Goal: Contribute content: Contribute content

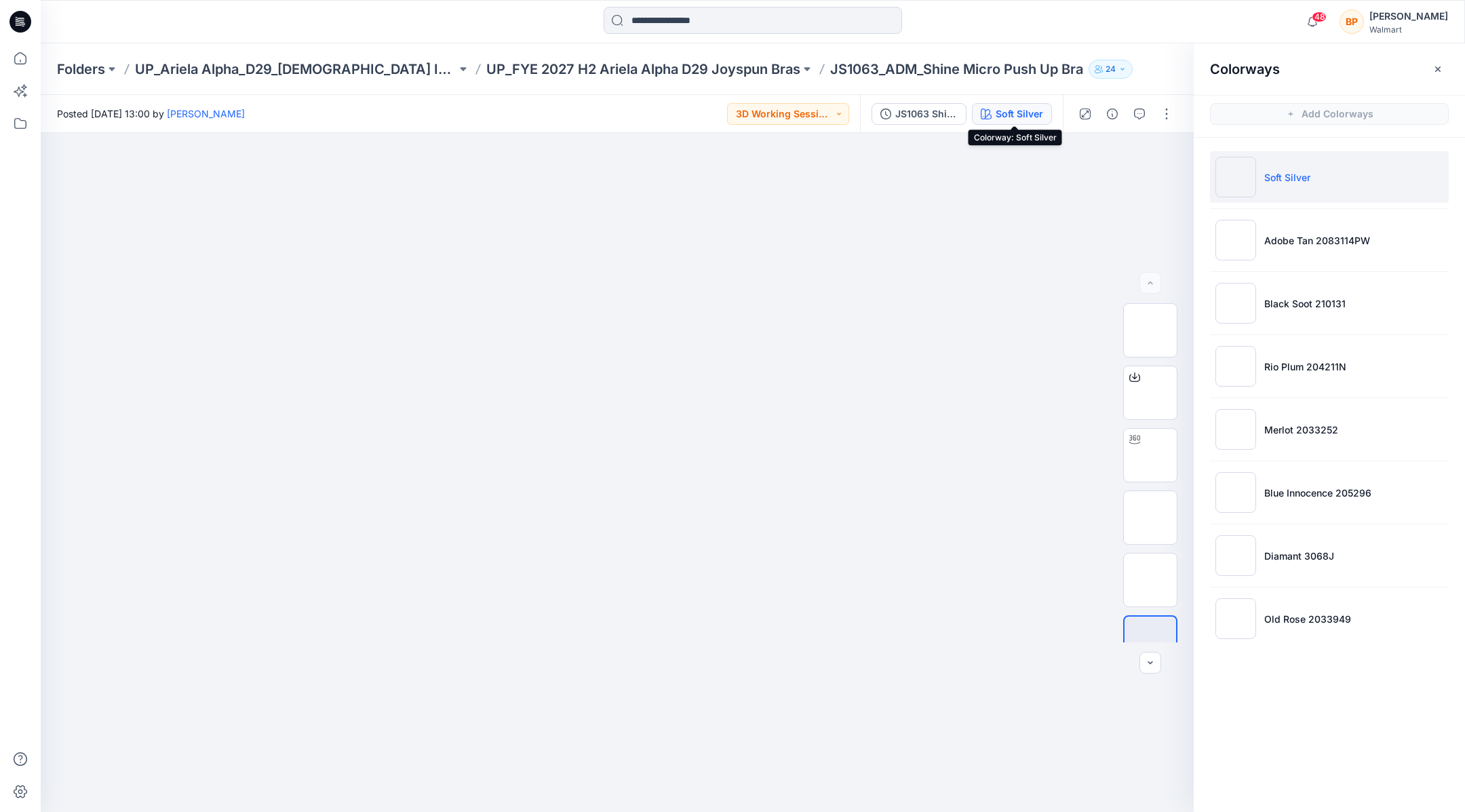
click at [809, 59] on div "Folders UP_Ariela Alpha_D29_[DEMOGRAPHIC_DATA] Intimates - Joyspun UP_FYE 2027 …" at bounding box center [753, 69] width 1425 height 51
click at [786, 70] on p "UP_FYE 2027 H2 Ariela Alpha D29 Joyspun Bras" at bounding box center [643, 69] width 314 height 19
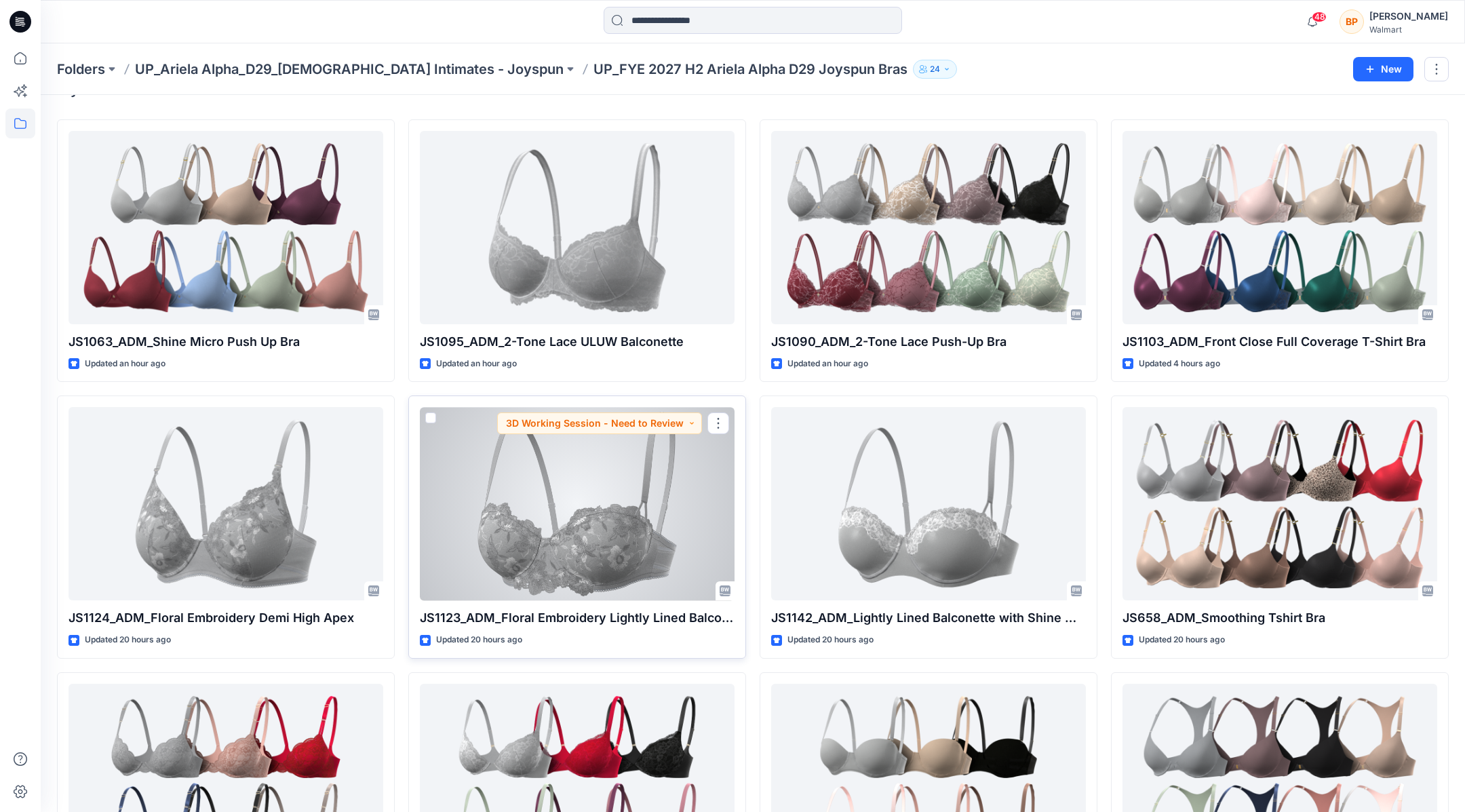
scroll to position [77, 0]
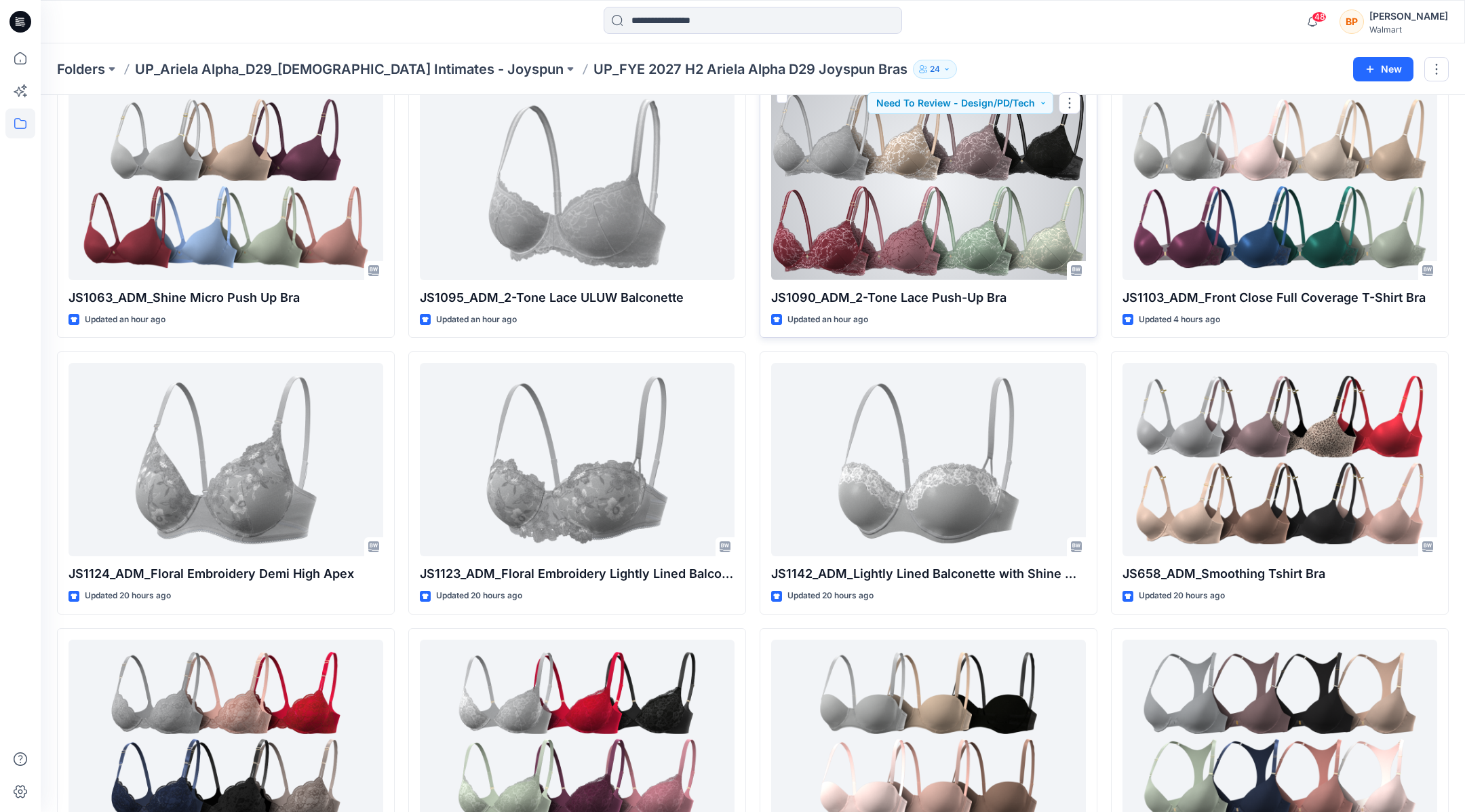
click at [1079, 132] on div at bounding box center [928, 184] width 315 height 193
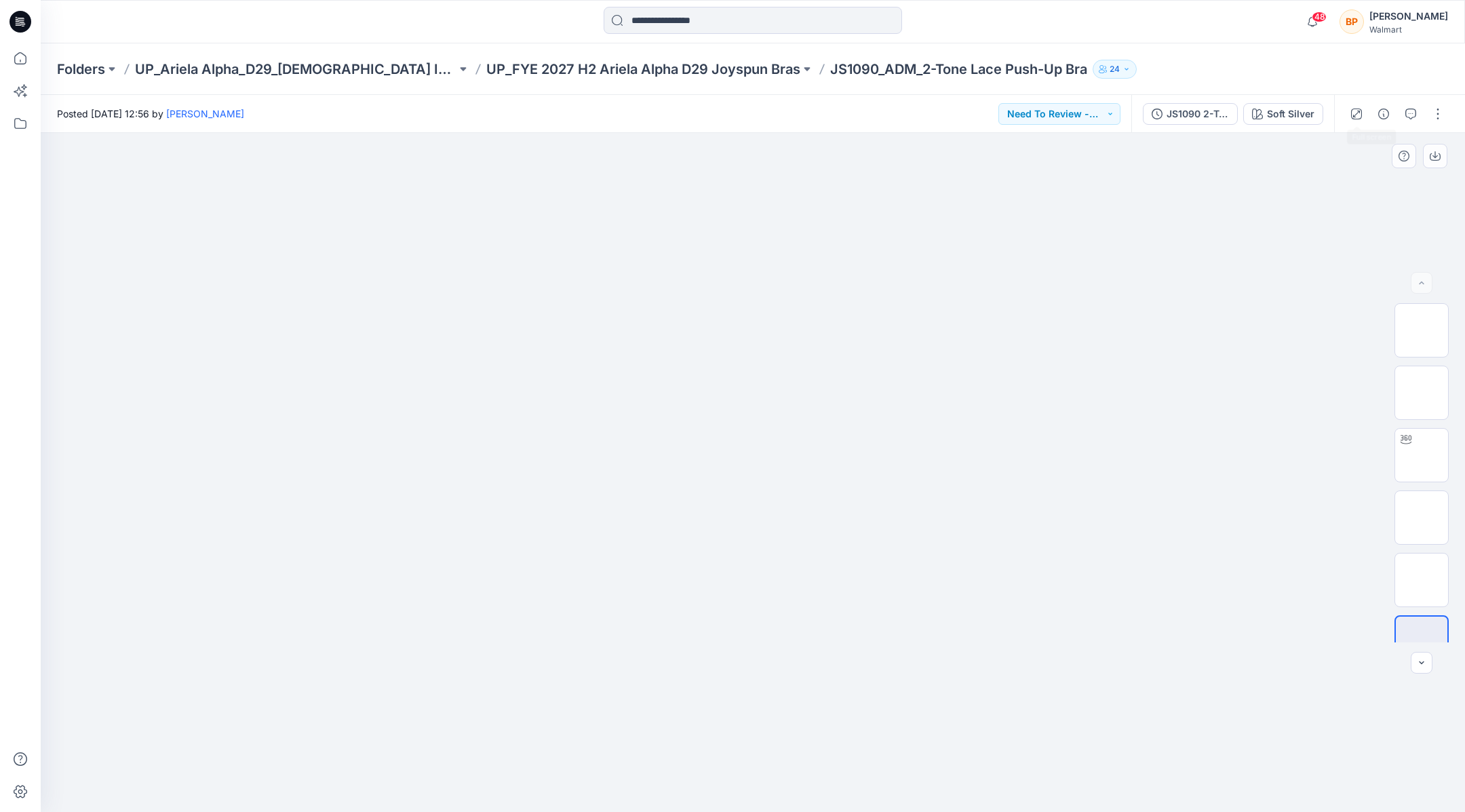
click at [1292, 139] on div at bounding box center [753, 472] width 1425 height 679
click at [1292, 125] on div "JS1090 2-Tone Lace Push-Up Bra 2nd Upload Soft Silver" at bounding box center [1233, 114] width 203 height 38
click at [1292, 116] on div "Soft Silver" at bounding box center [1291, 113] width 48 height 15
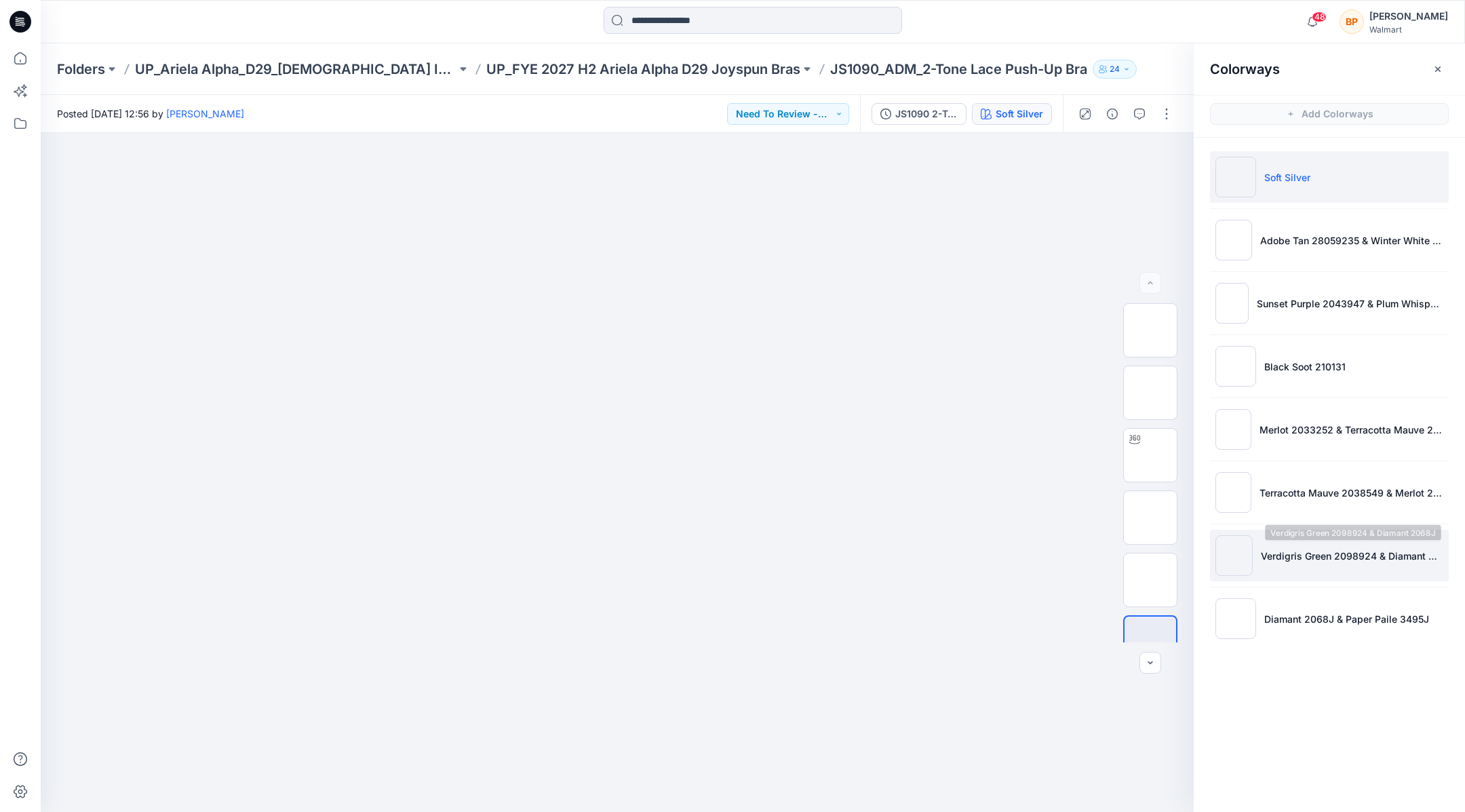
click at [1297, 555] on p "Verdigris Green 2098924 & Diamant 2068J" at bounding box center [1352, 556] width 182 height 14
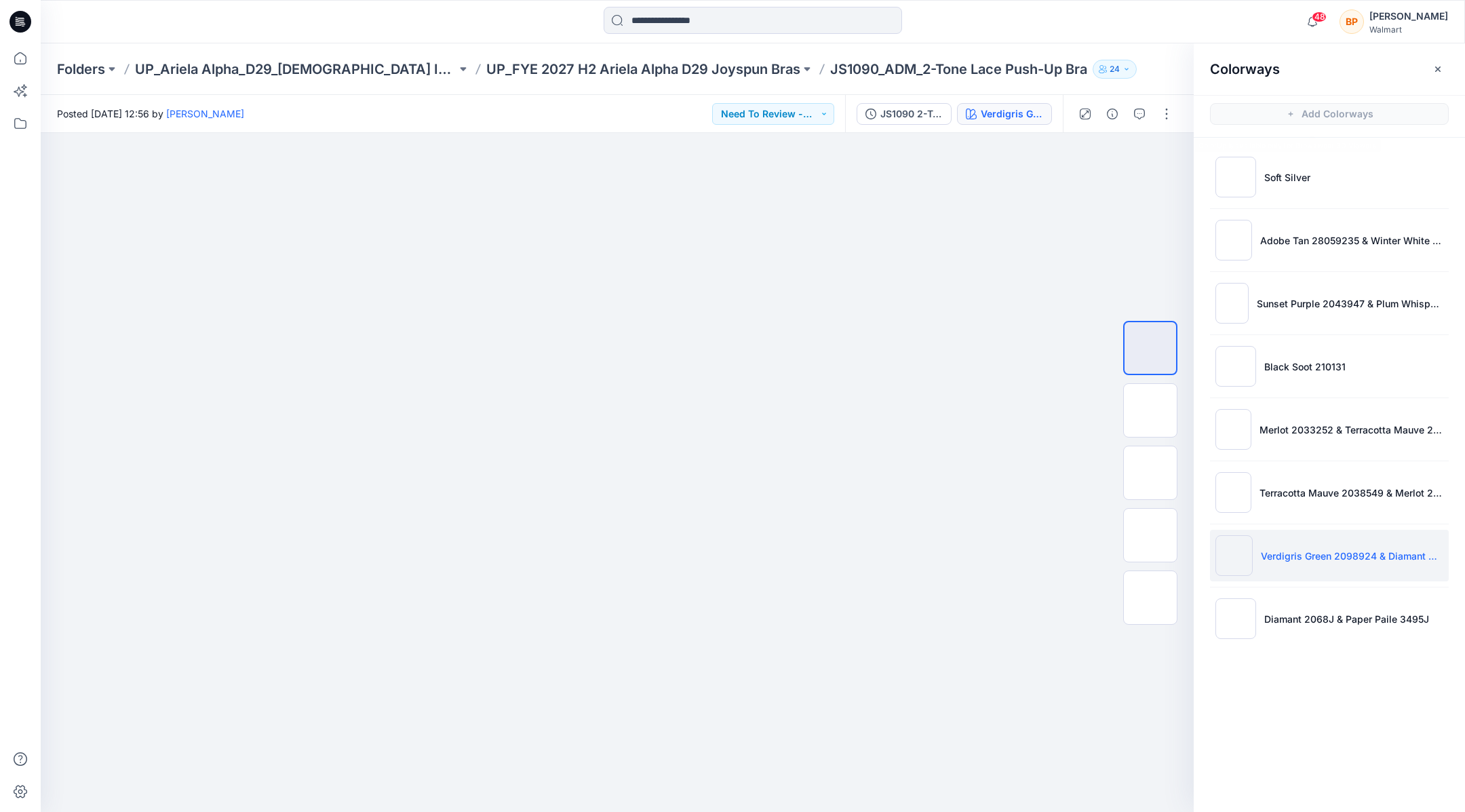
click at [1442, 48] on div "Colorways" at bounding box center [1330, 69] width 271 height 51
click at [1442, 70] on icon "button" at bounding box center [1438, 69] width 11 height 11
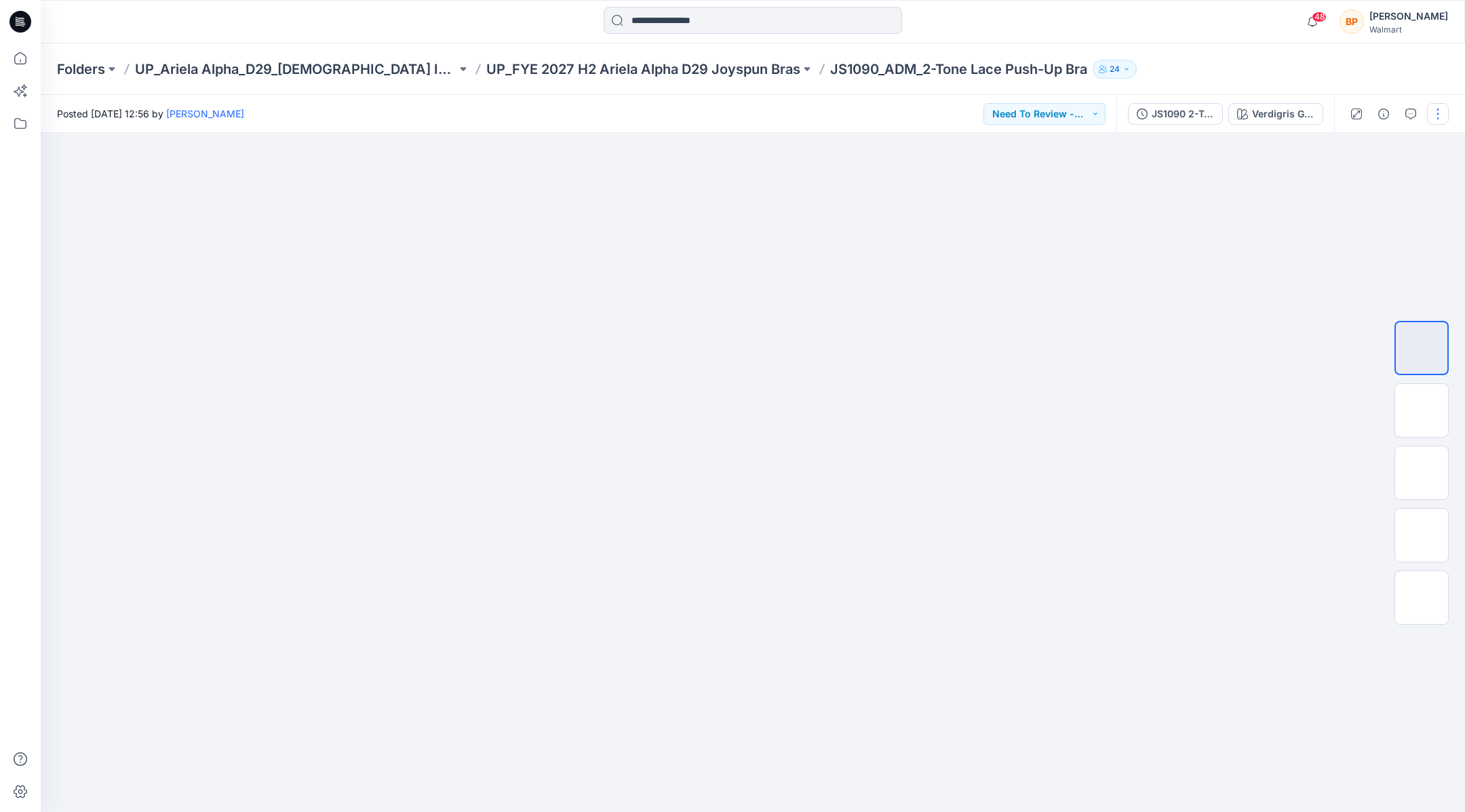
click at [1439, 114] on button "button" at bounding box center [1437, 113] width 21 height 21
click at [1397, 190] on button "Edit" at bounding box center [1381, 184] width 125 height 25
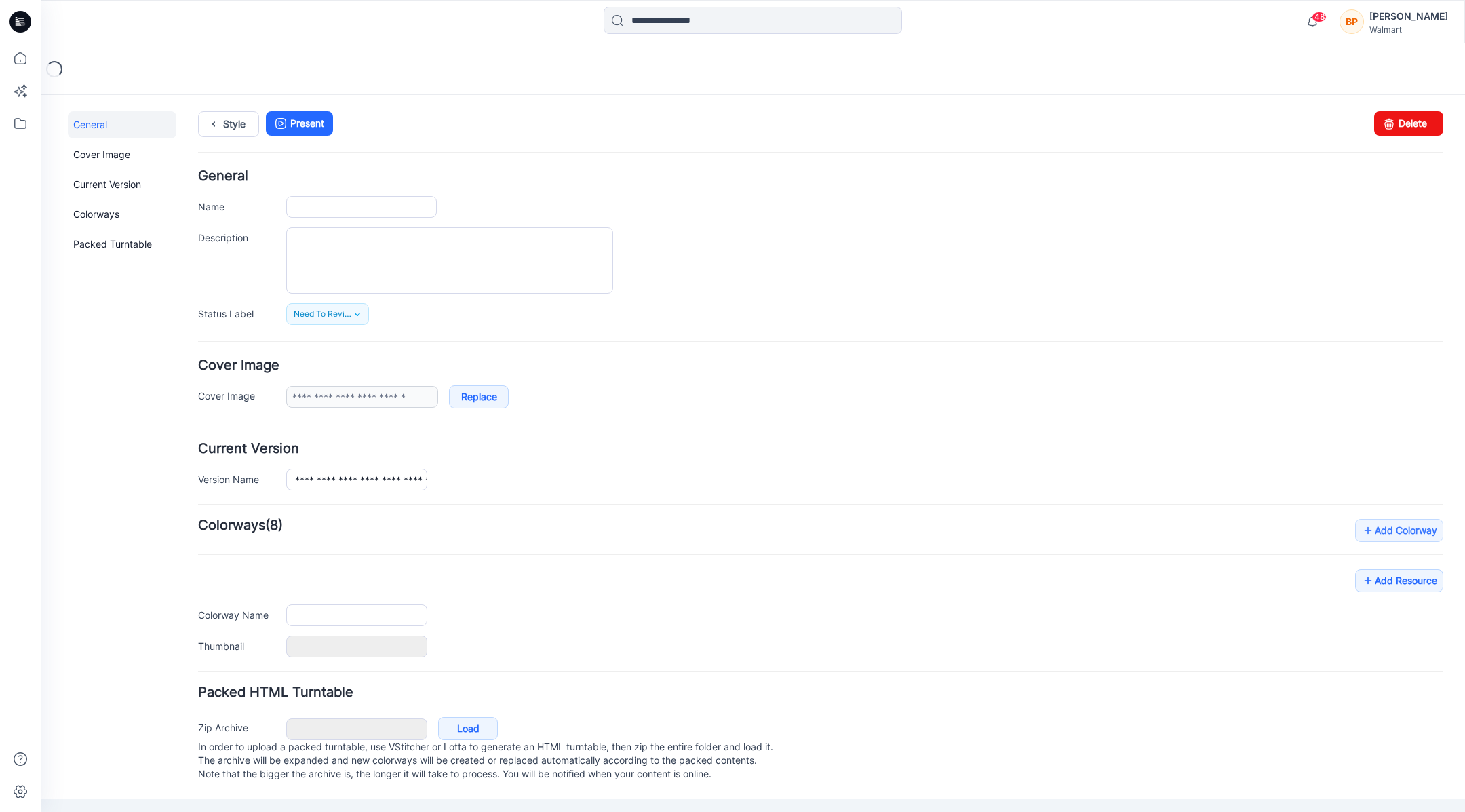
type input "**********"
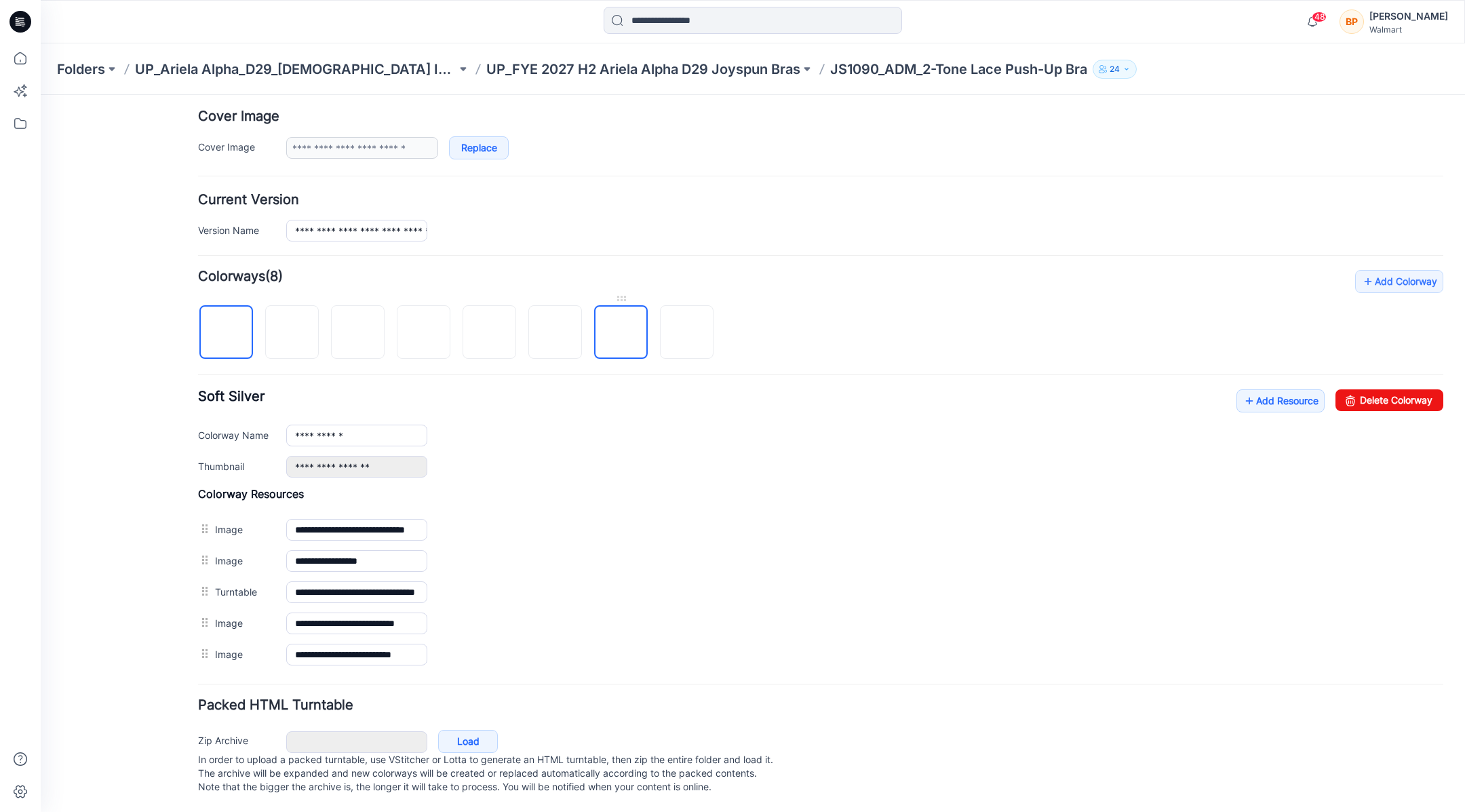
click at [621, 333] on img at bounding box center [621, 333] width 0 height 0
type input "**********"
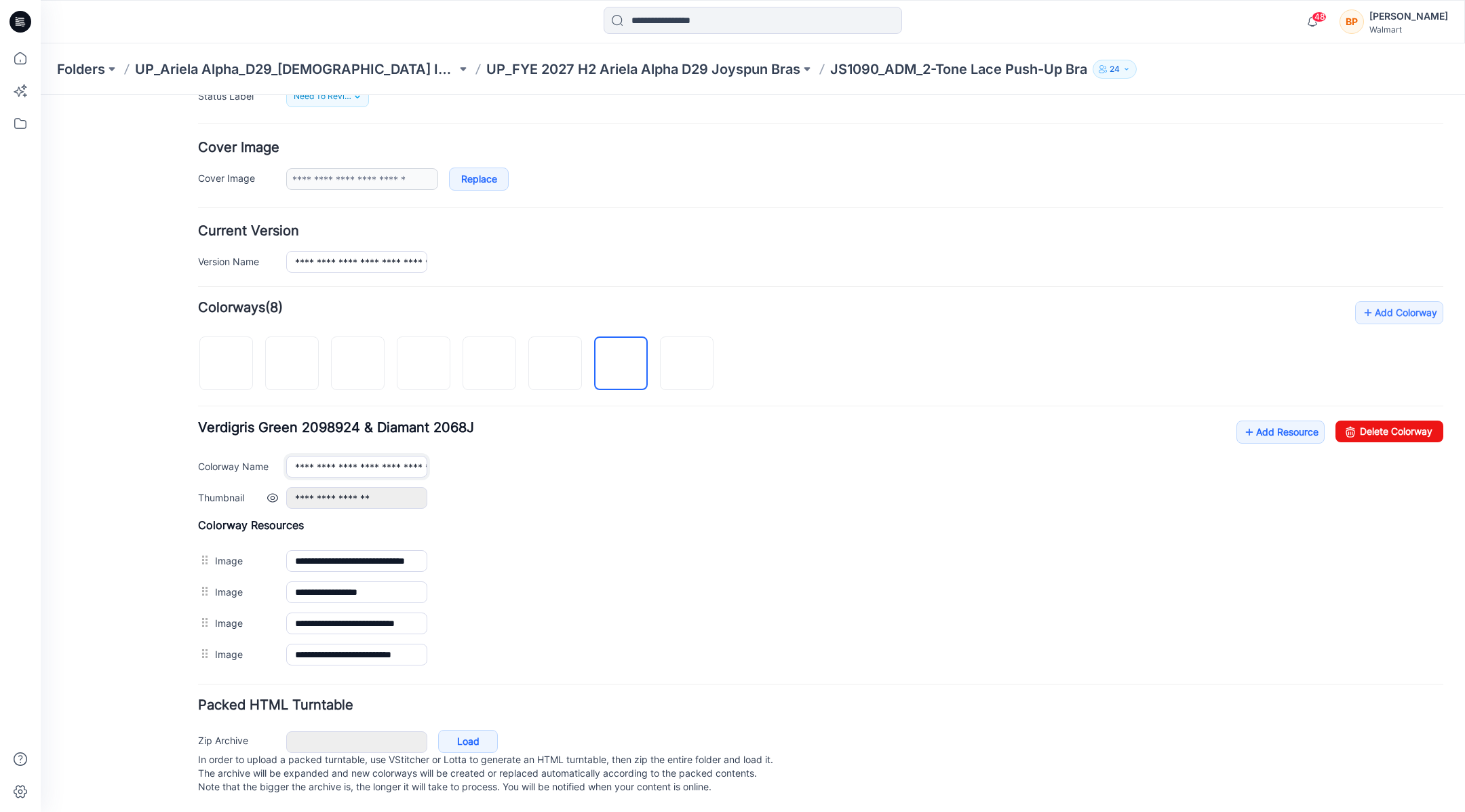
scroll to position [0, 61]
drag, startPoint x: 294, startPoint y: 453, endPoint x: 742, endPoint y: 494, distance: 449.9
click at [742, 494] on div "**********" at bounding box center [821, 465] width 1246 height 87
click at [405, 444] on div "**********" at bounding box center [821, 465] width 1246 height 87
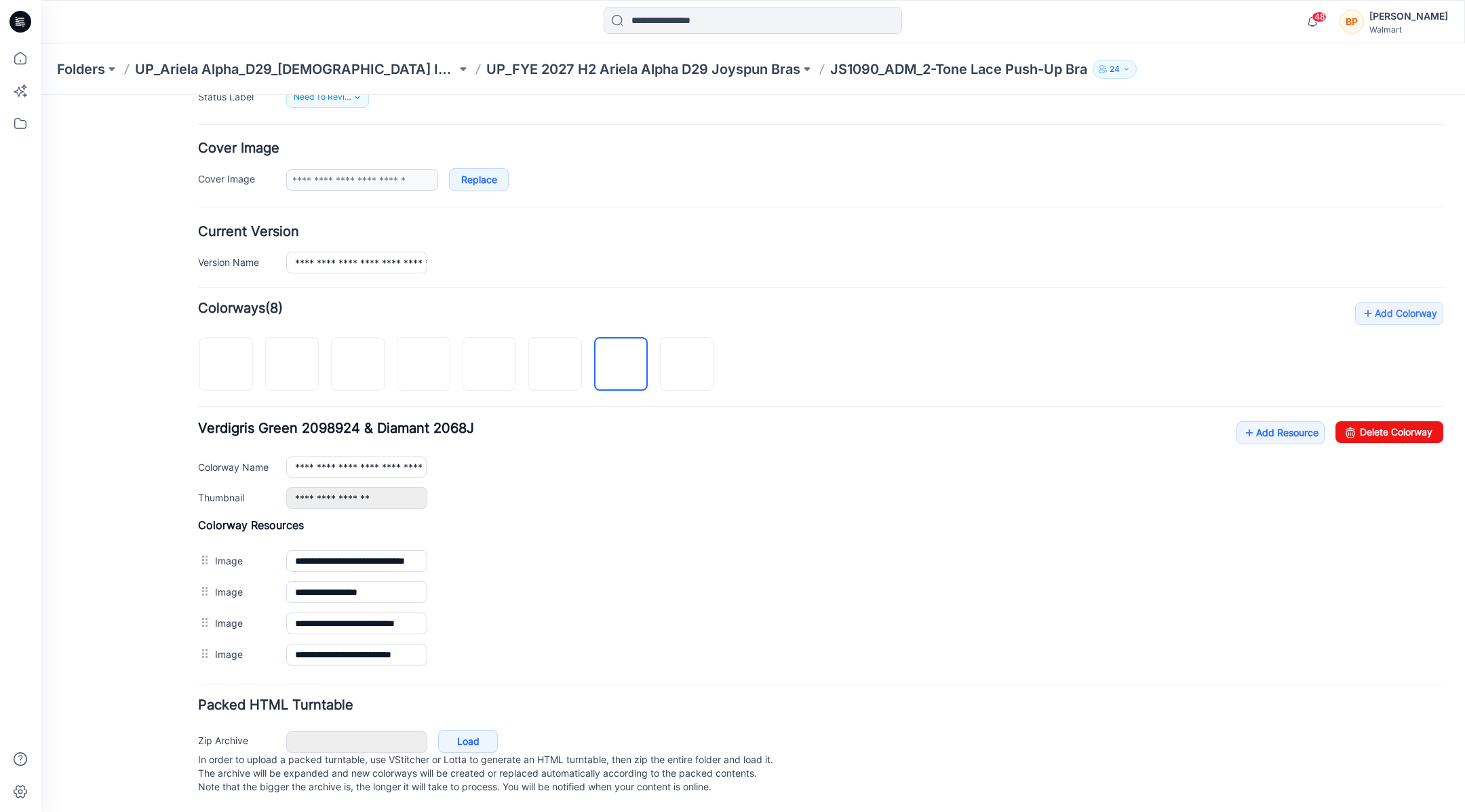
click at [384, 445] on div "**********" at bounding box center [821, 465] width 1246 height 87
drag, startPoint x: 384, startPoint y: 456, endPoint x: 681, endPoint y: 517, distance: 303.2
click at [681, 517] on div "Add Colorway Colorways (8) Verdigris Green 2098924 & Diamant 2068J Add Resource…" at bounding box center [821, 486] width 1246 height 368
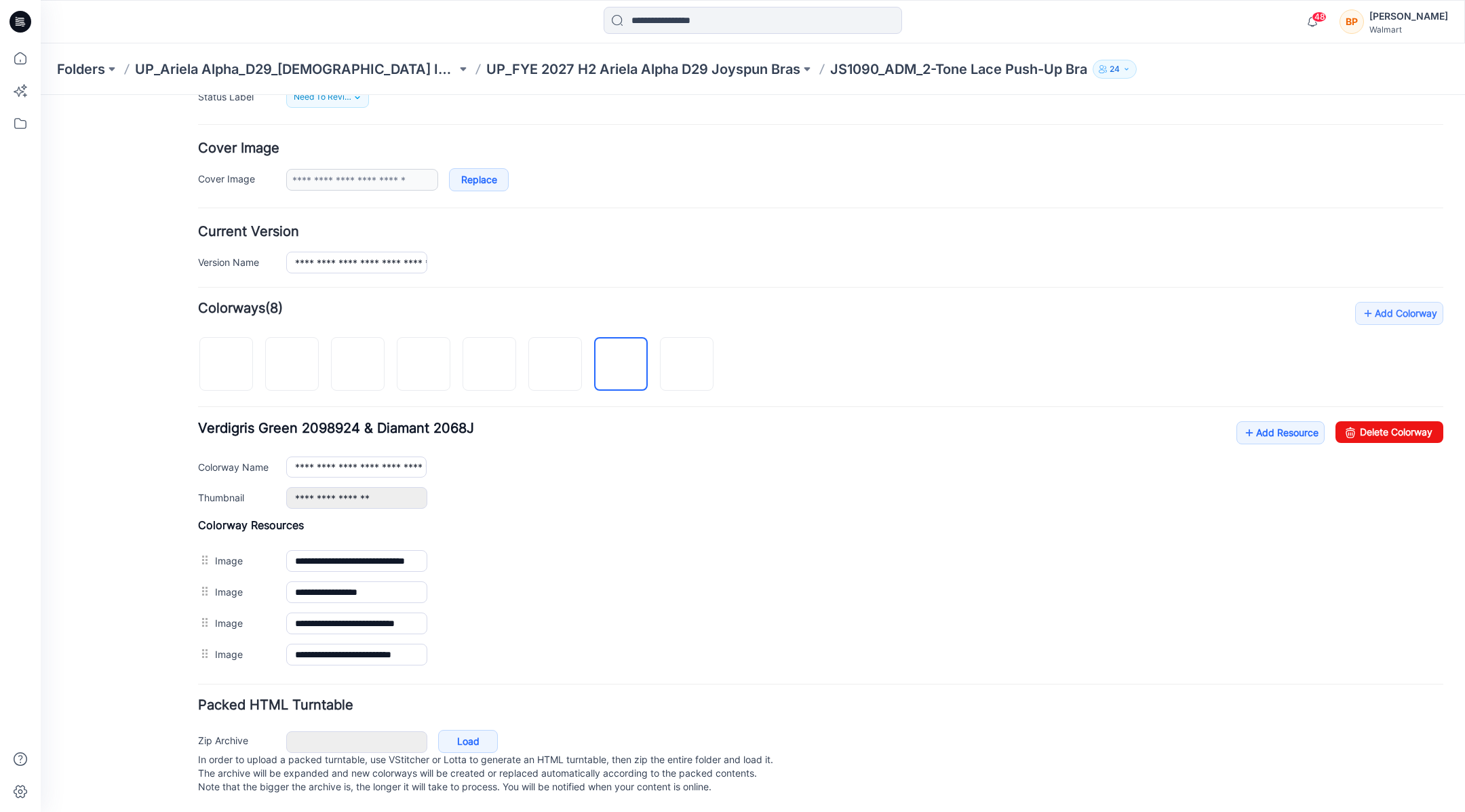
click at [681, 518] on h4 "Colorway Resources" at bounding box center [821, 524] width 1246 height 13
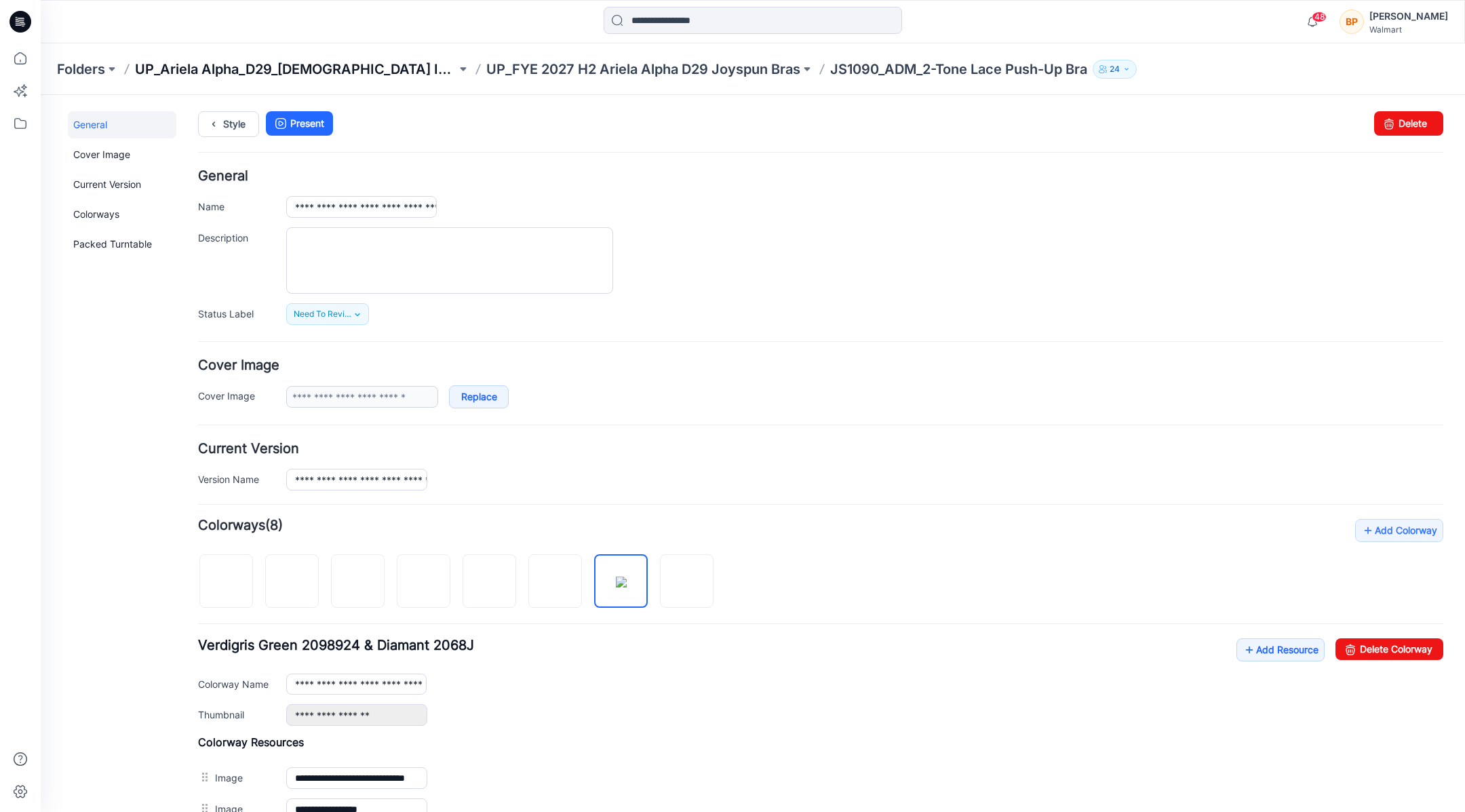
click at [433, 77] on p "UP_Ariela Alpha_D29_[DEMOGRAPHIC_DATA] Intimates - Joyspun" at bounding box center [296, 69] width 322 height 19
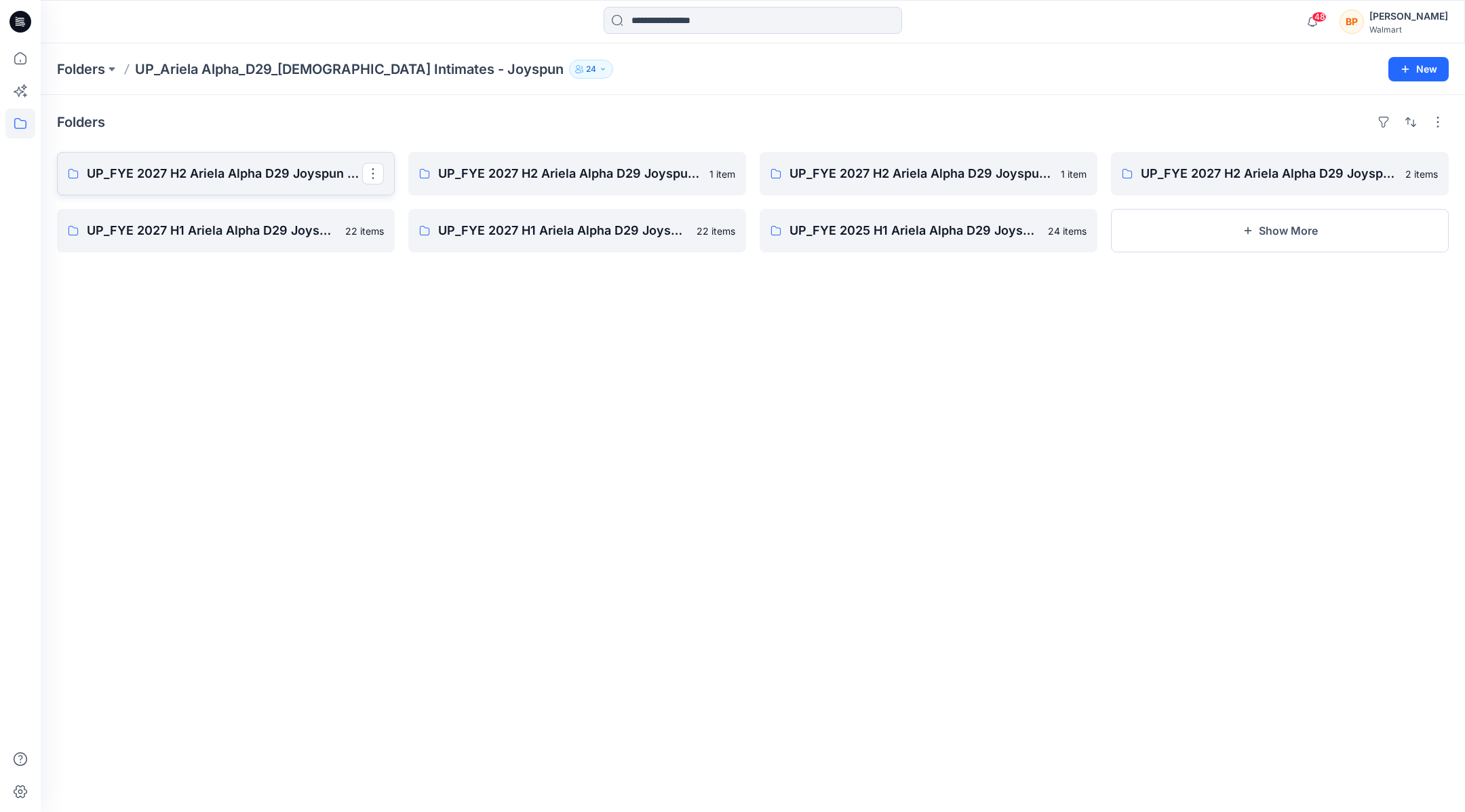
click at [309, 159] on link "UP_FYE 2027 H2 Ariela Alpha D29 Joyspun Bras" at bounding box center [226, 173] width 338 height 44
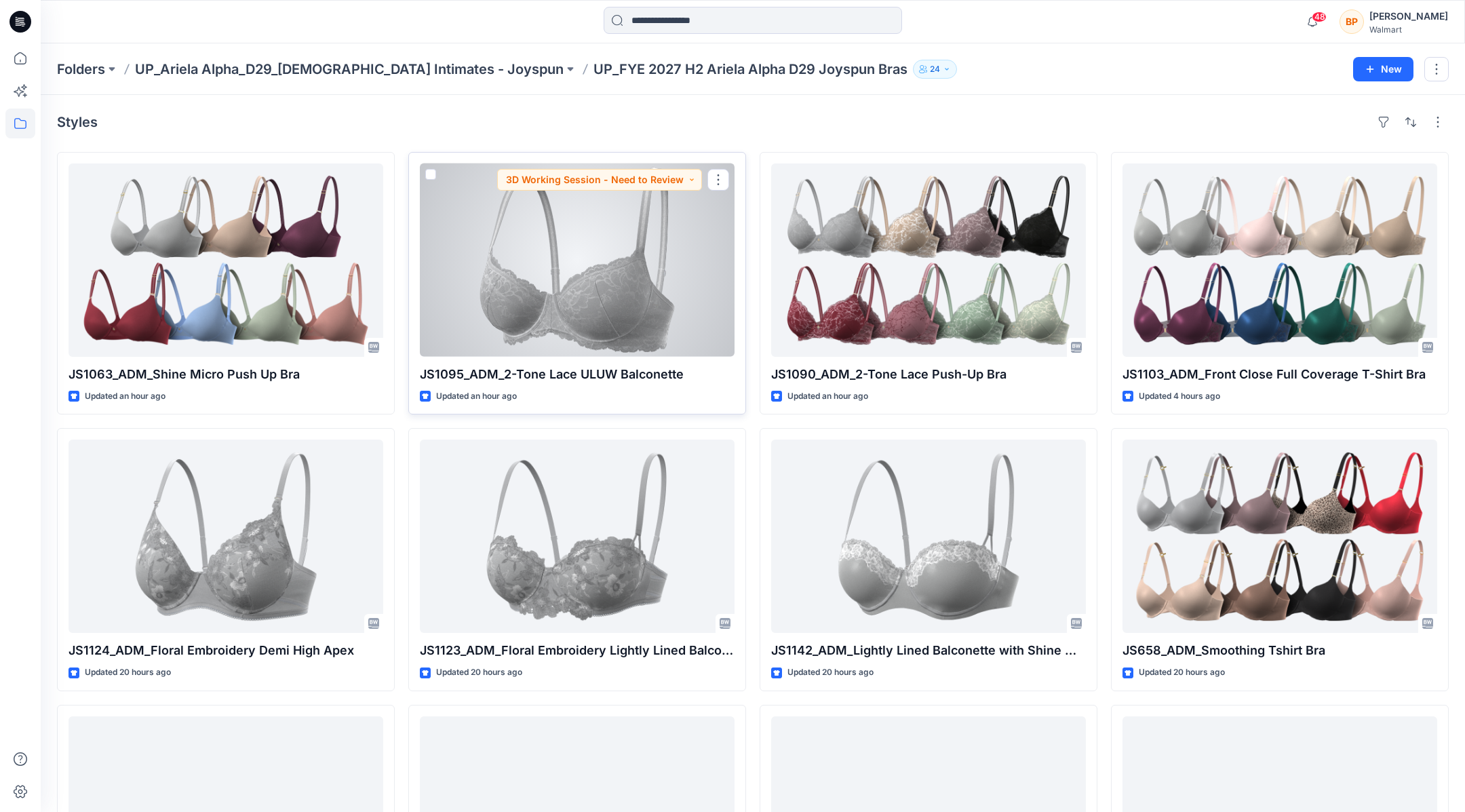
click at [609, 248] on div at bounding box center [577, 260] width 315 height 193
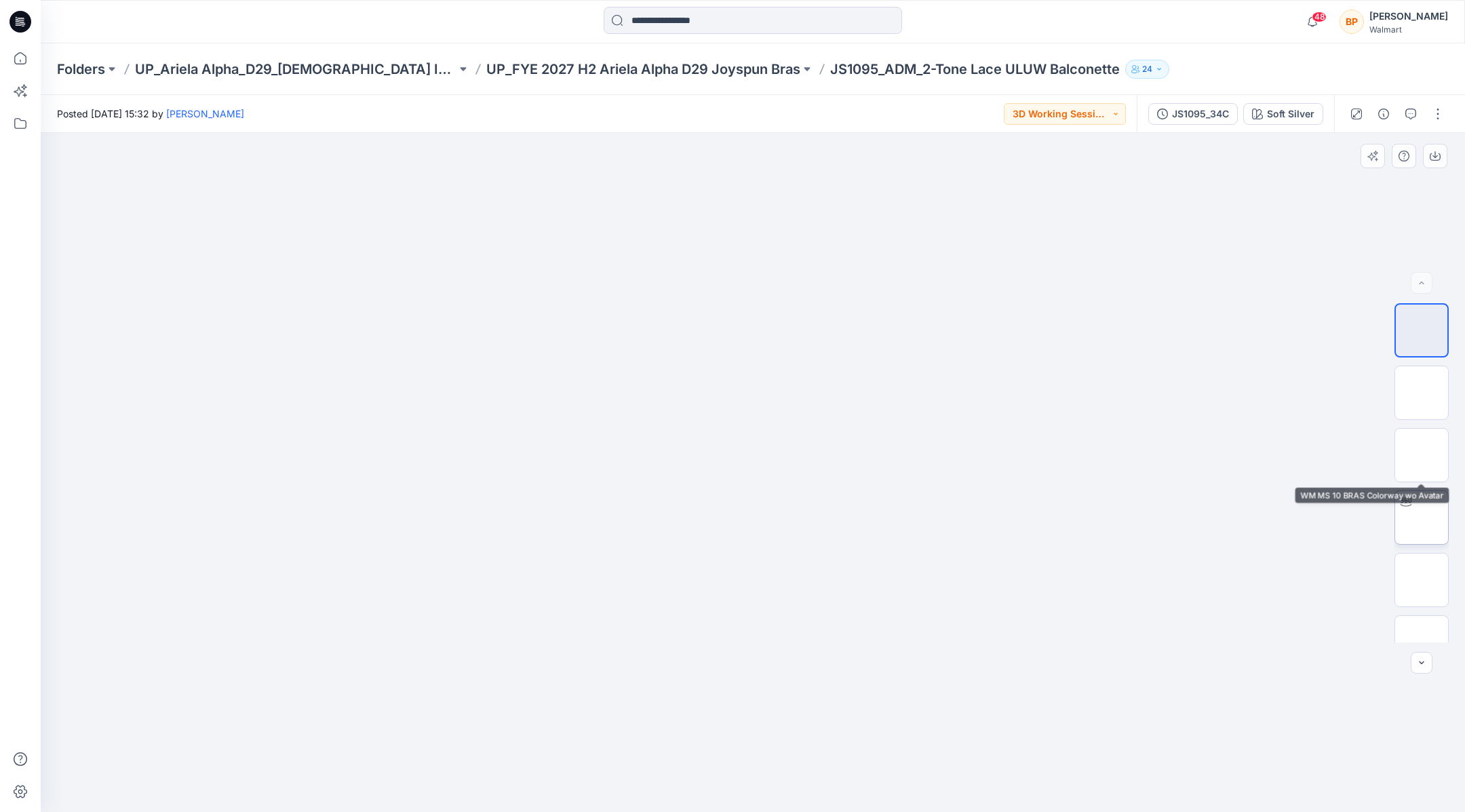
scroll to position [27, 0]
click at [1441, 101] on div at bounding box center [1397, 114] width 125 height 38
click at [1441, 111] on button "button" at bounding box center [1437, 113] width 21 height 21
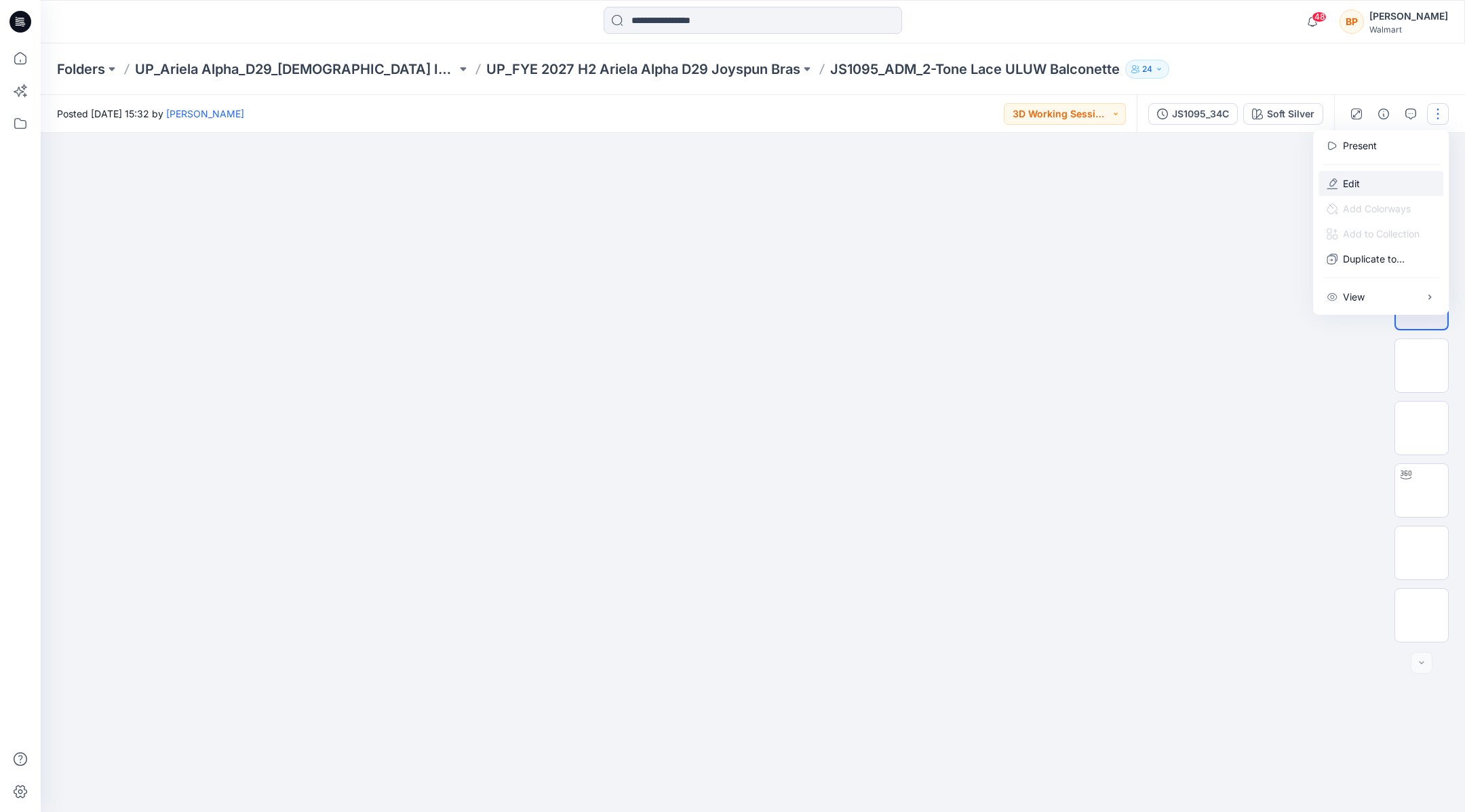
click at [1372, 173] on button "Edit" at bounding box center [1381, 184] width 125 height 25
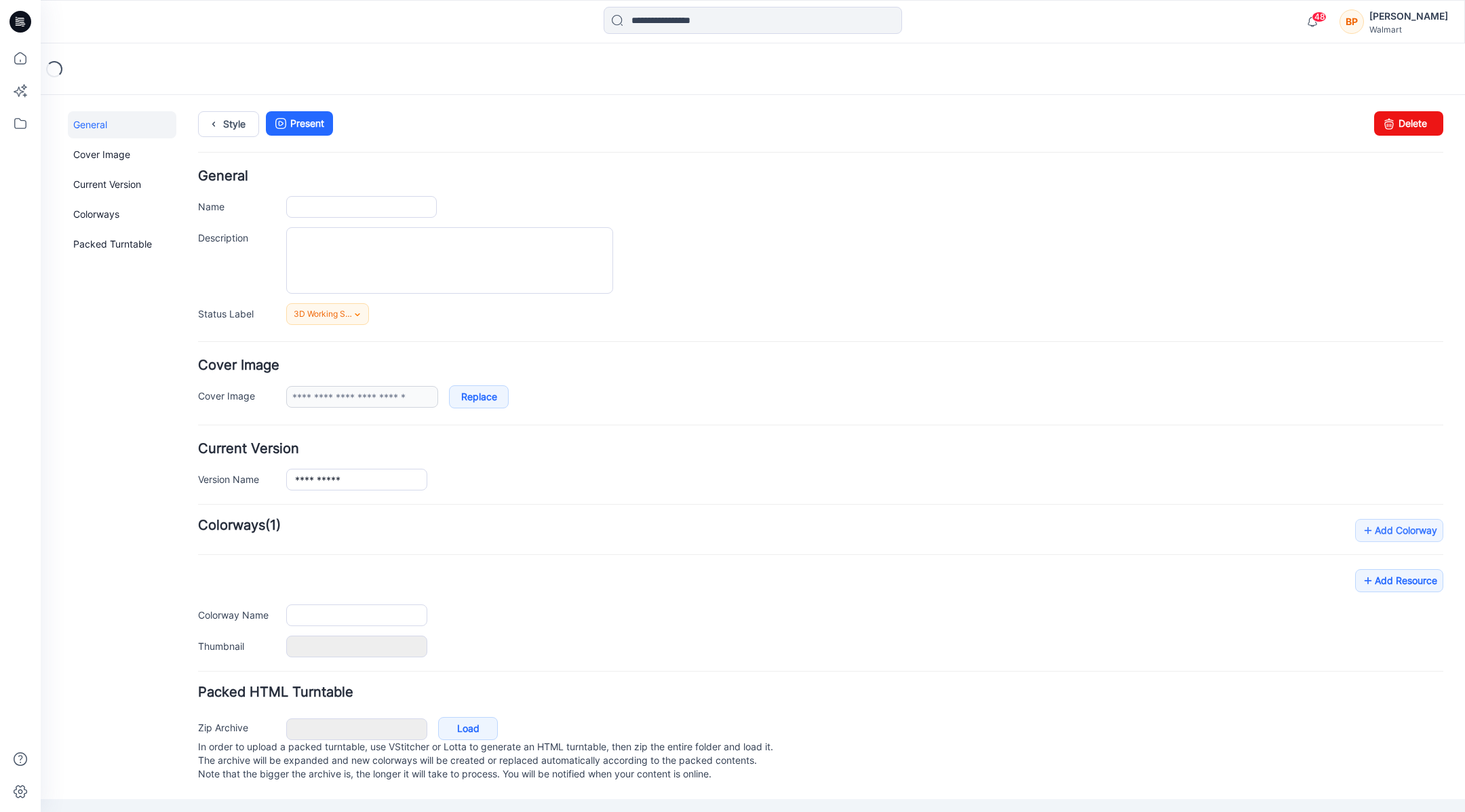
type input "**********"
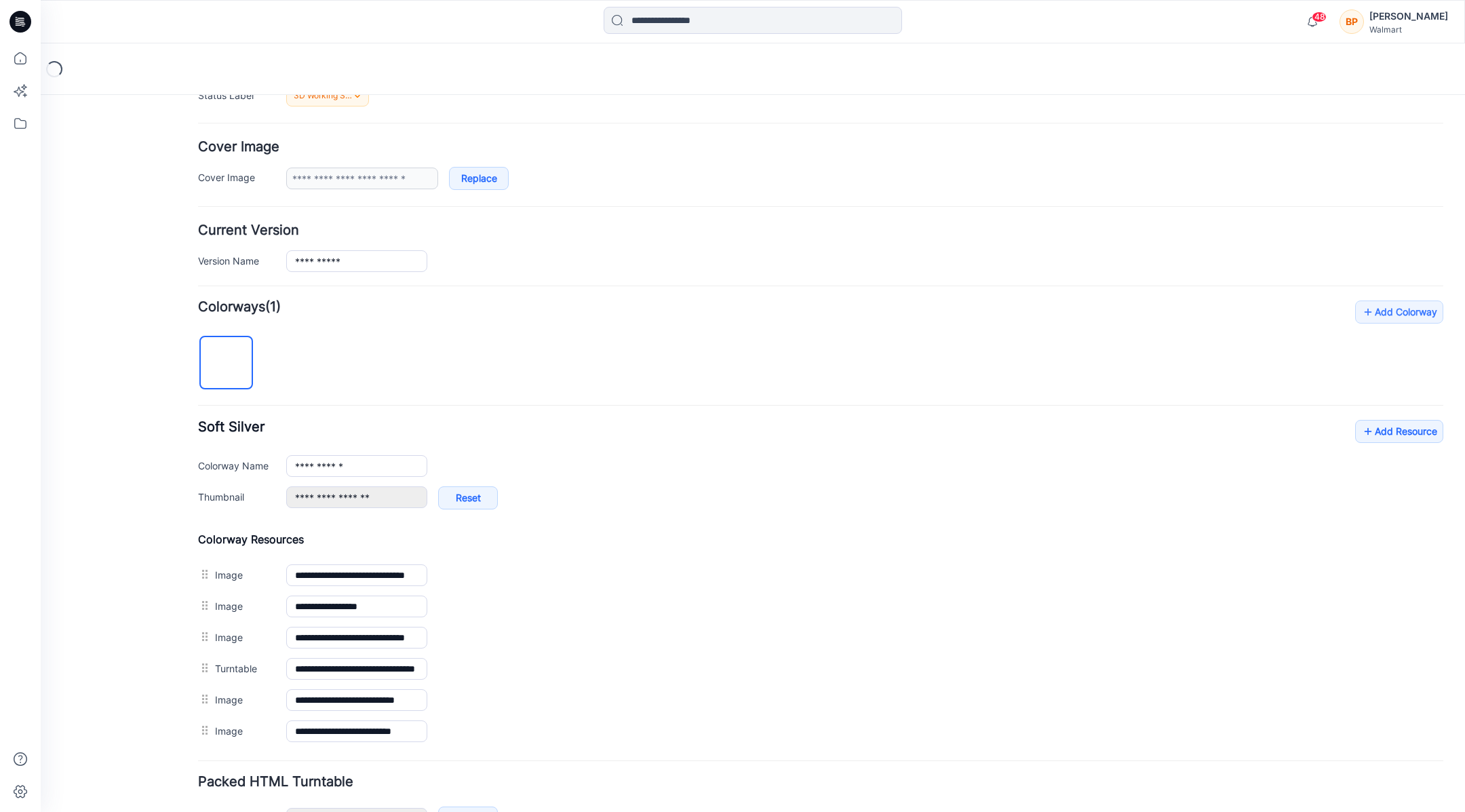
scroll to position [300, 0]
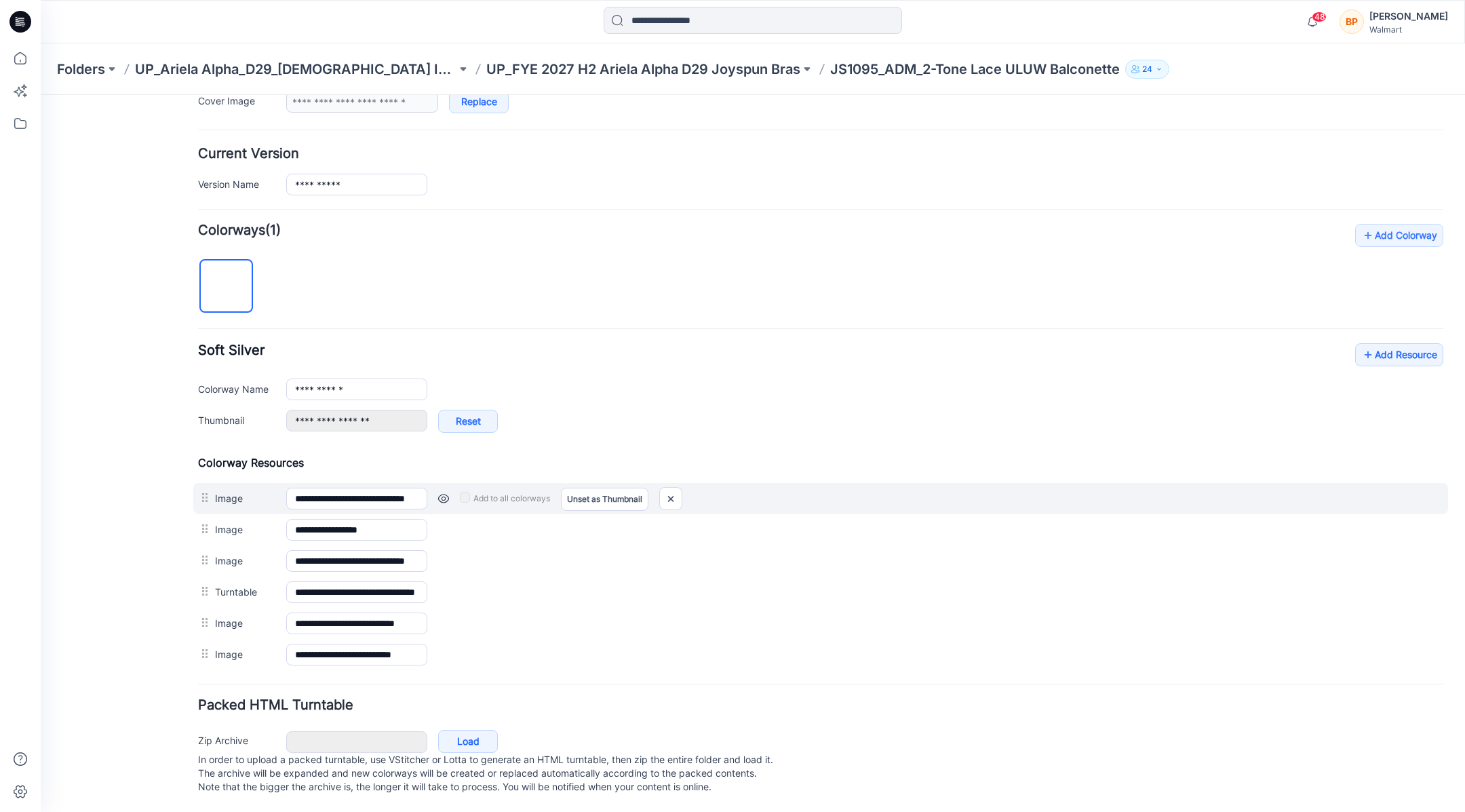
click at [660, 490] on div at bounding box center [670, 498] width 23 height 23
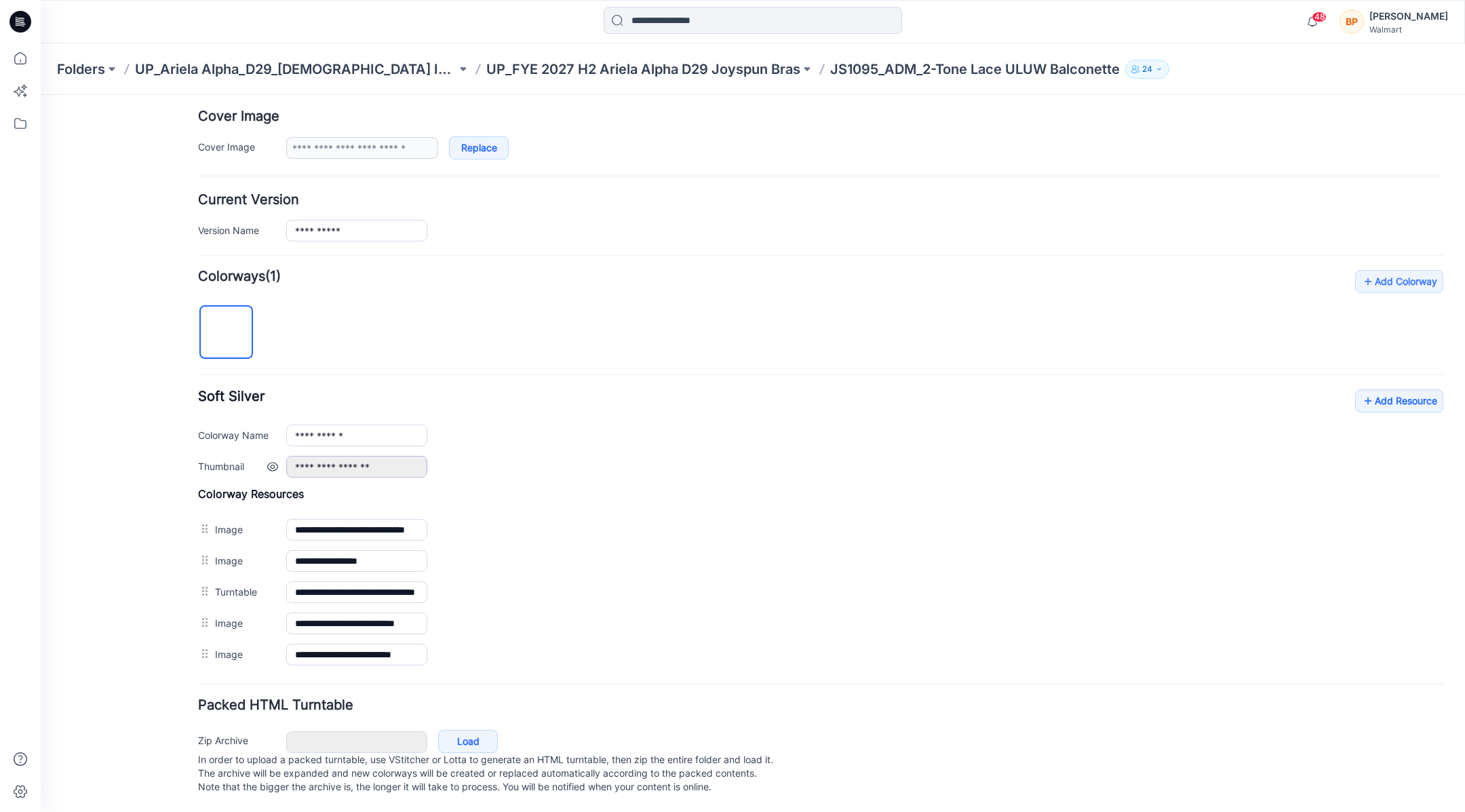
scroll to position [0, 0]
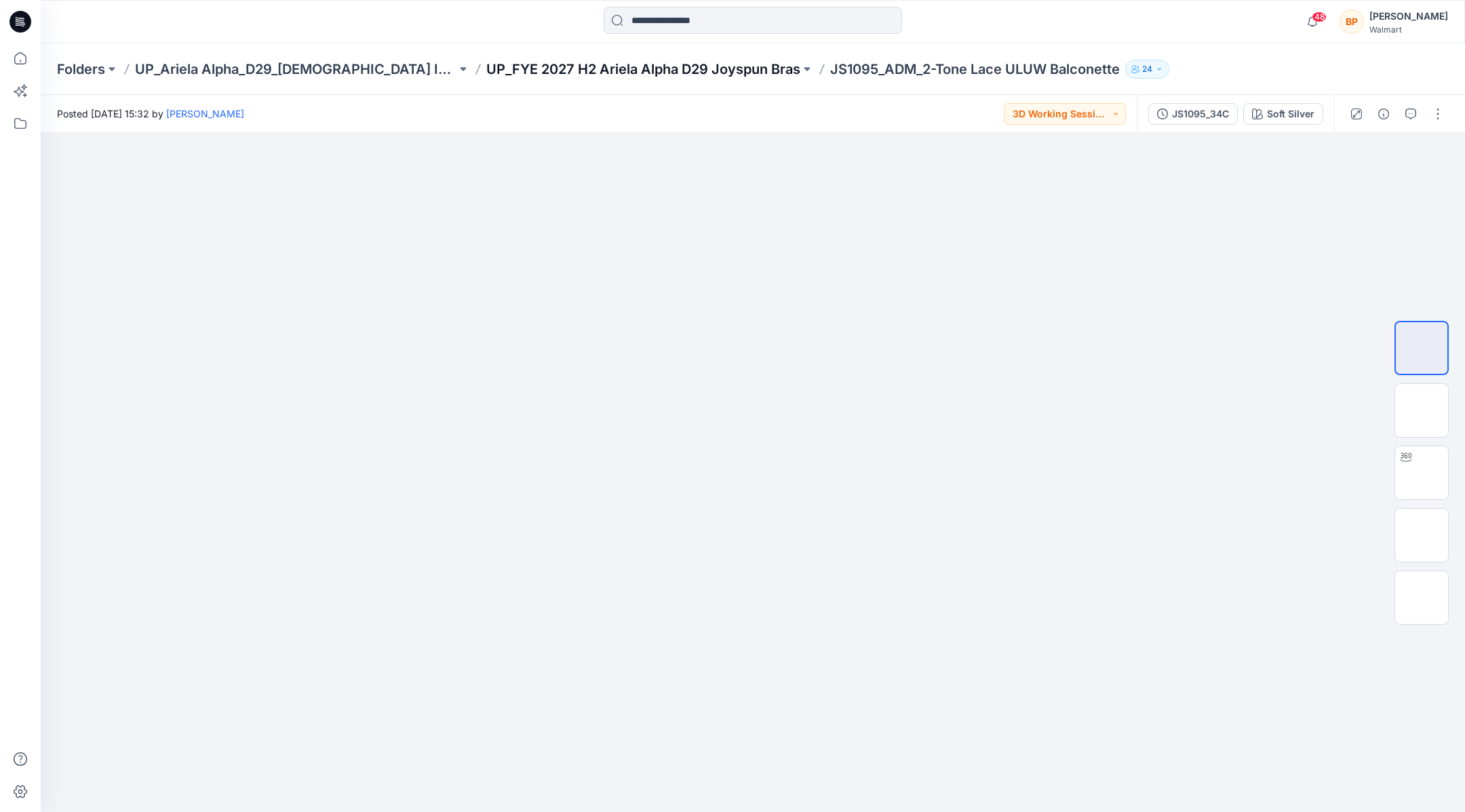
click at [745, 77] on p "UP_FYE 2027 H2 Ariela Alpha D29 Joyspun Bras" at bounding box center [643, 69] width 314 height 19
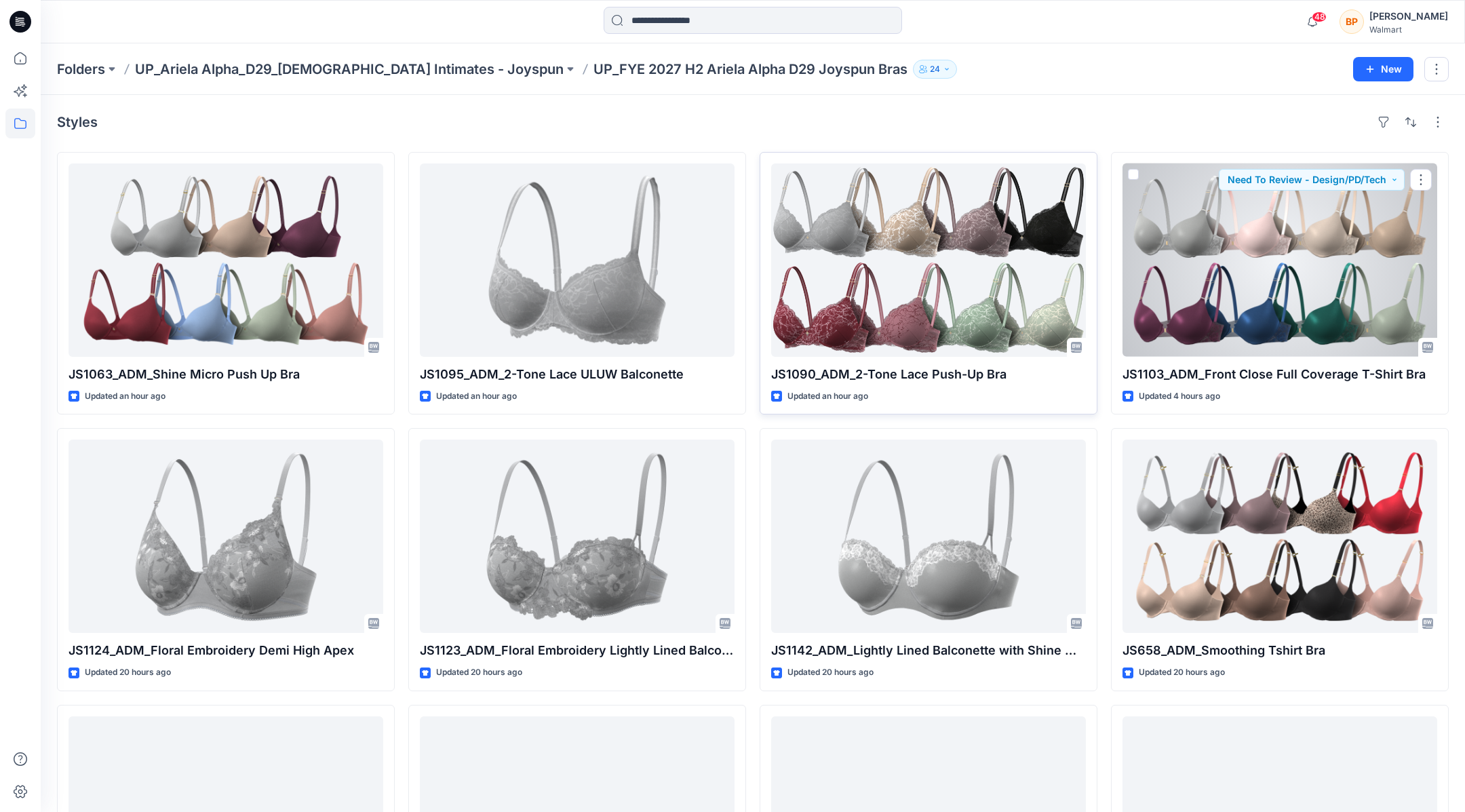
click at [1043, 266] on div at bounding box center [928, 260] width 315 height 193
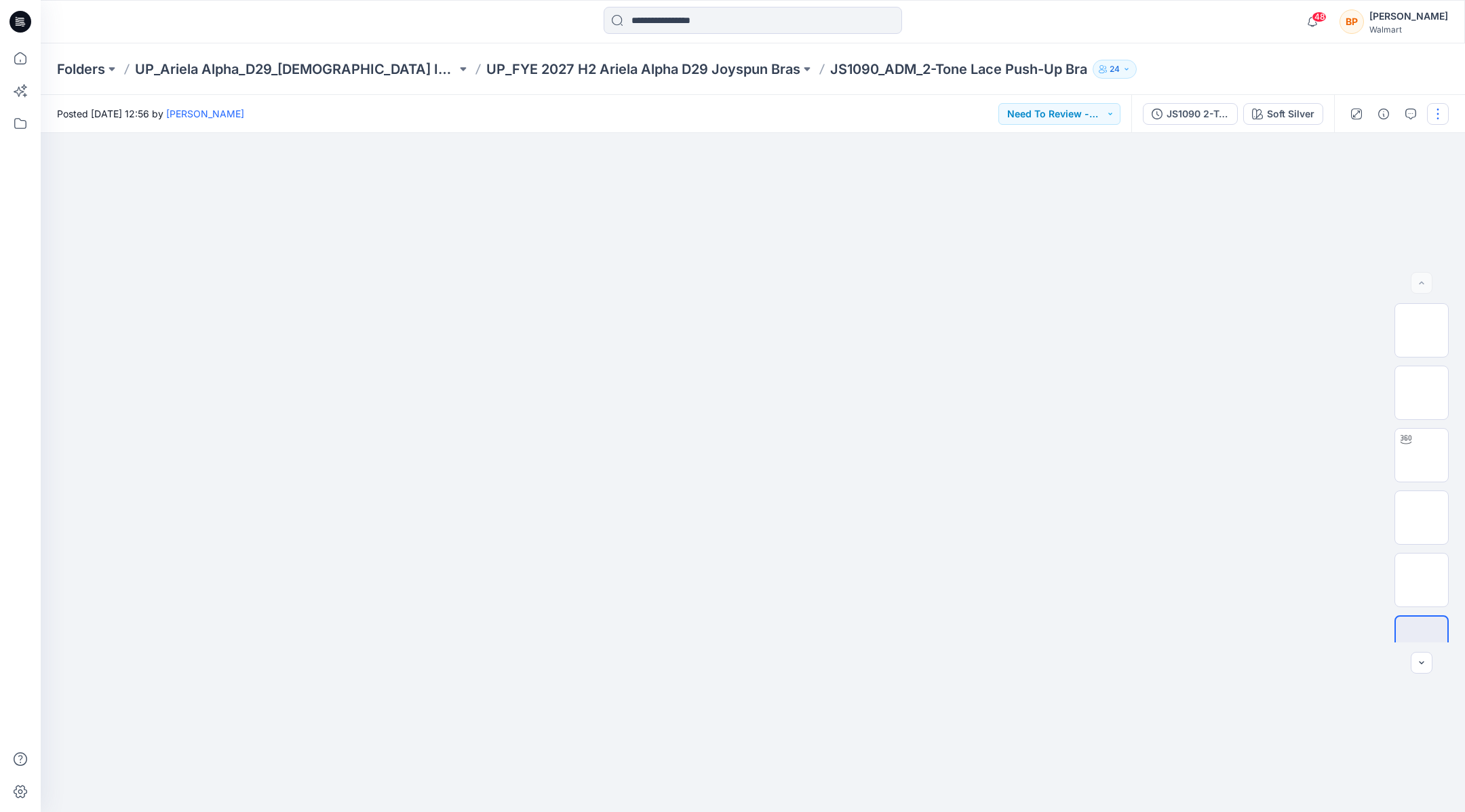
click at [1432, 109] on button "button" at bounding box center [1437, 113] width 21 height 21
click at [1379, 164] on hr at bounding box center [1382, 164] width 117 height 1
click at [1377, 171] on button "Edit" at bounding box center [1381, 184] width 125 height 25
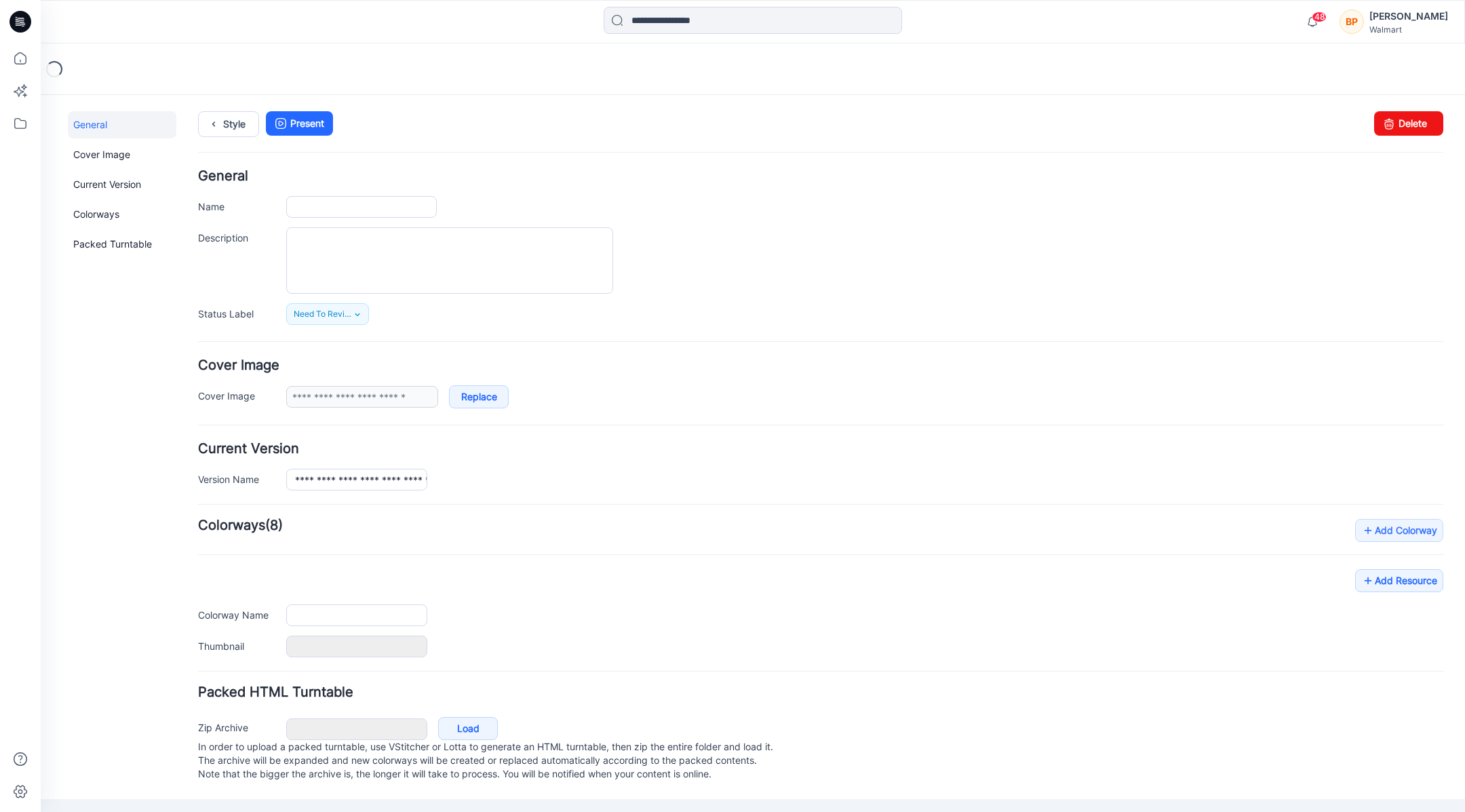
type input "**********"
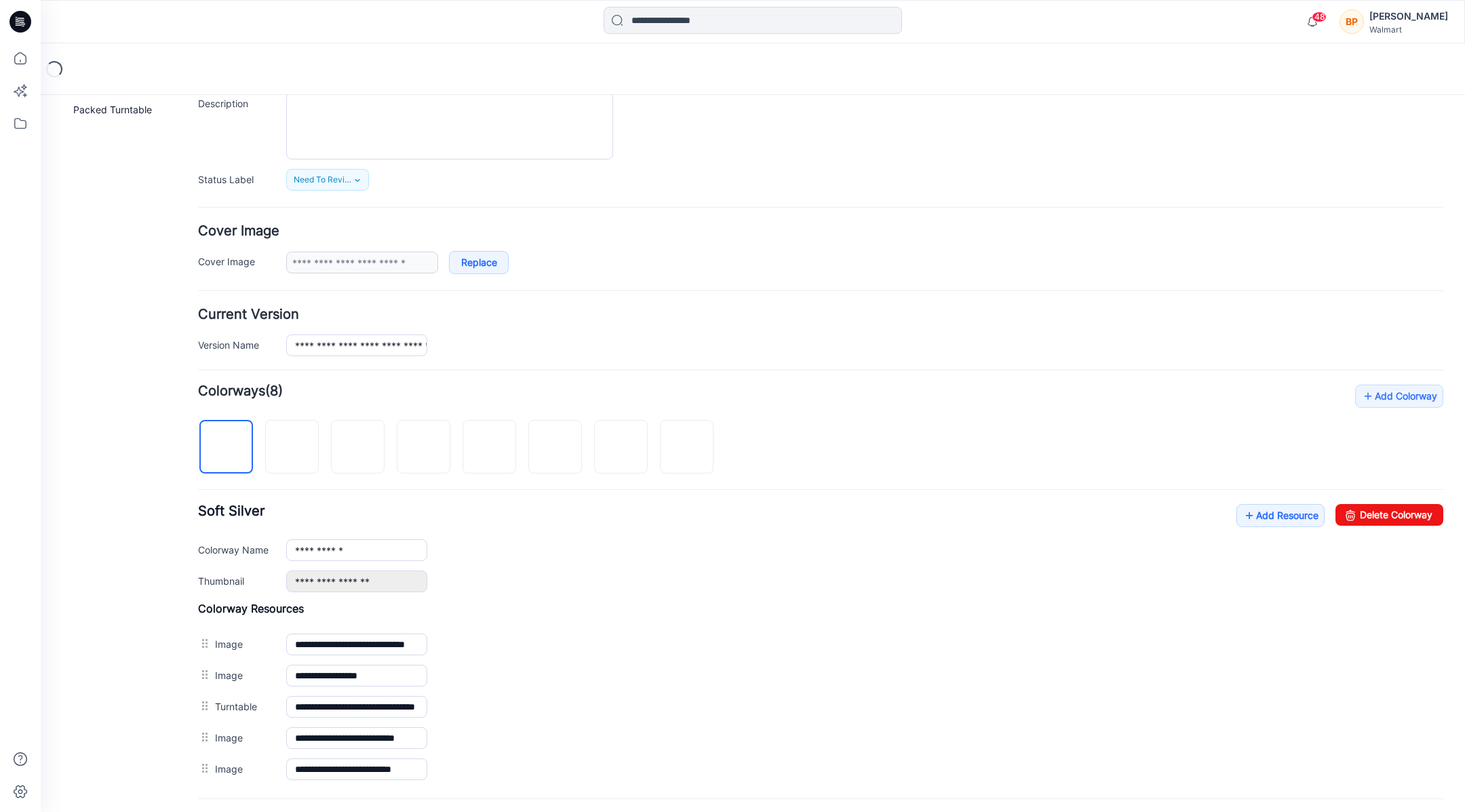
scroll to position [254, 0]
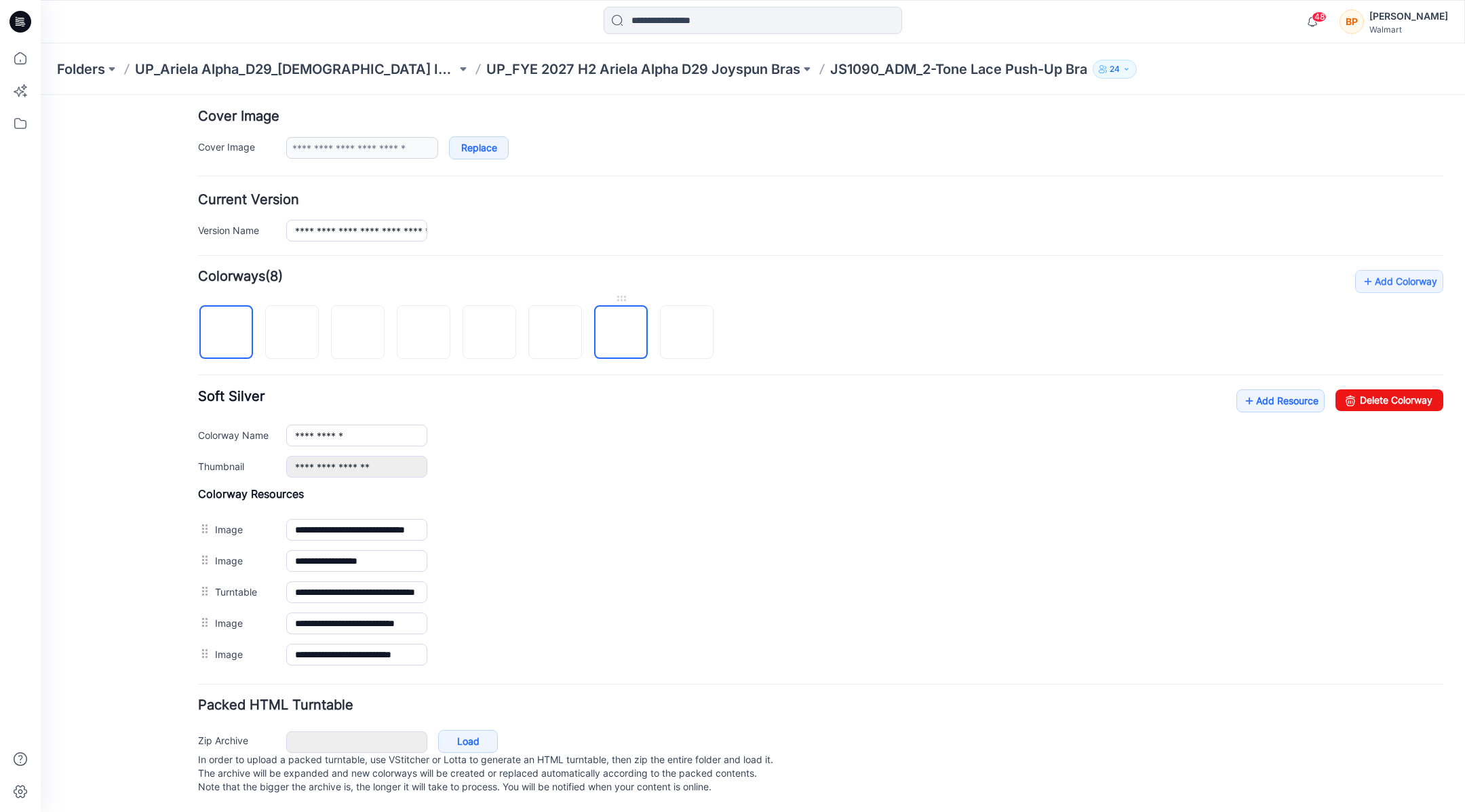
click at [621, 333] on img at bounding box center [621, 333] width 0 height 0
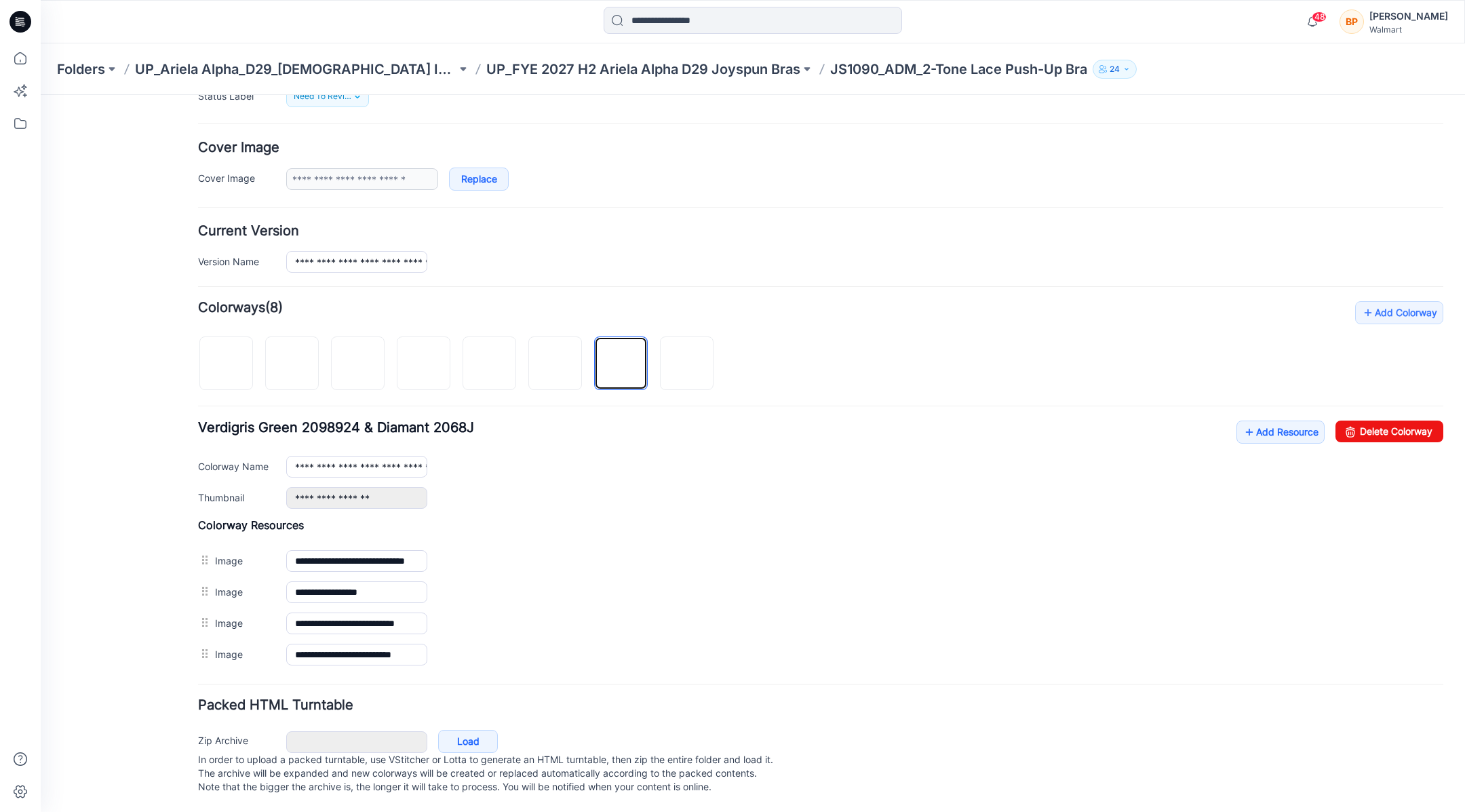
scroll to position [224, 0]
click at [686, 337] on link at bounding box center [687, 364] width 54 height 54
type input "**********"
drag, startPoint x: 294, startPoint y: 457, endPoint x: 769, endPoint y: 458, distance: 475.0
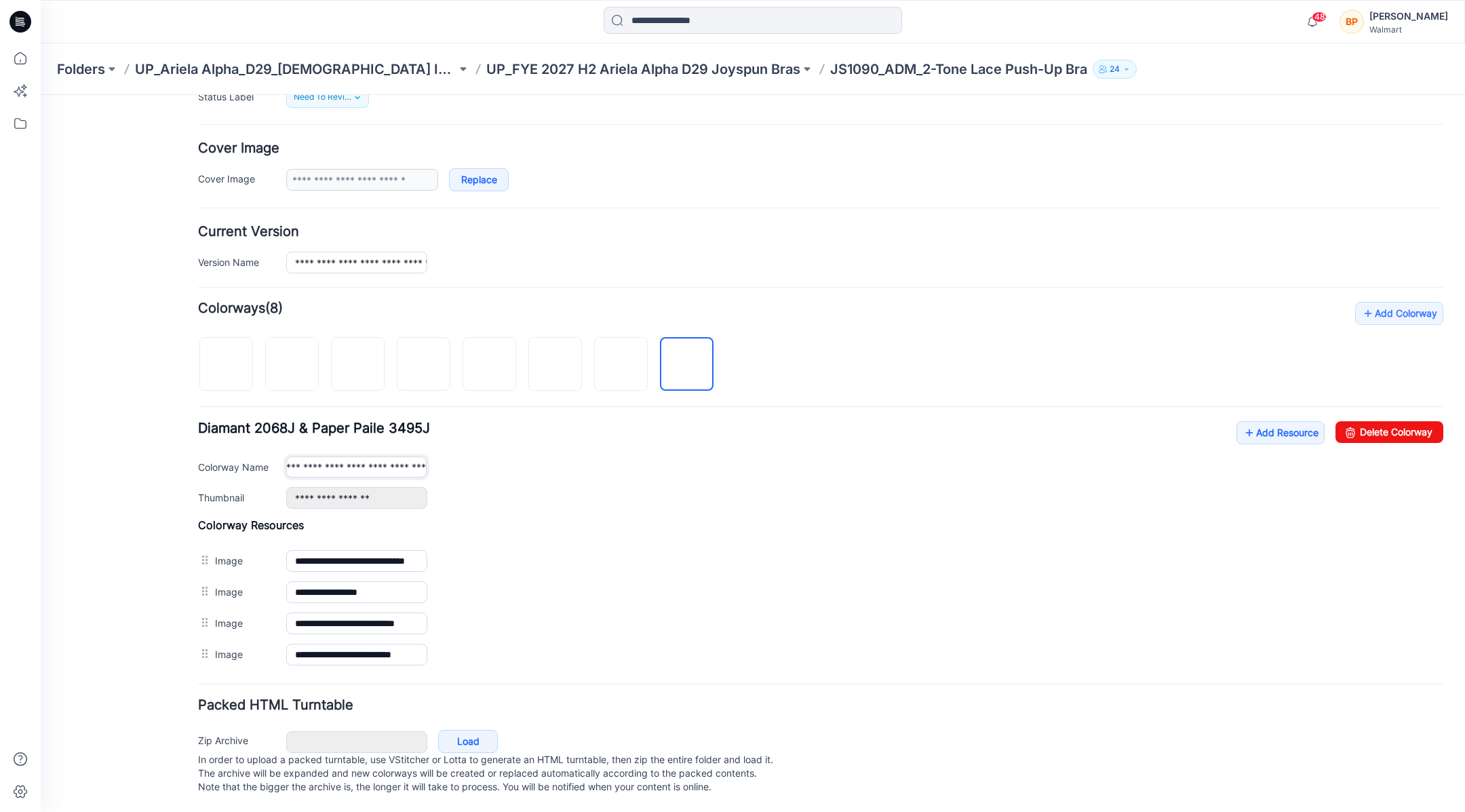
click at [770, 459] on div "**********" at bounding box center [864, 467] width 1158 height 21
